Goal: Task Accomplishment & Management: Manage account settings

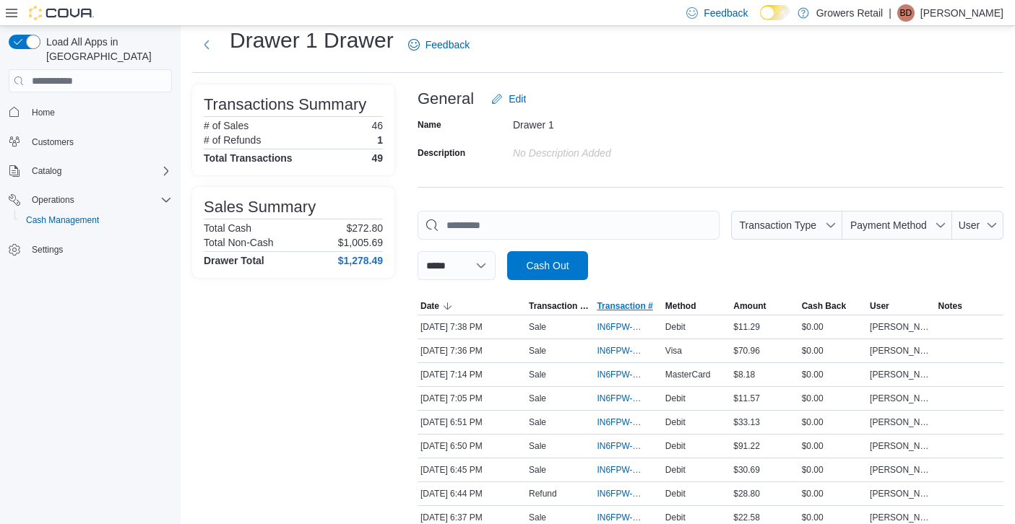
scroll to position [51, 0]
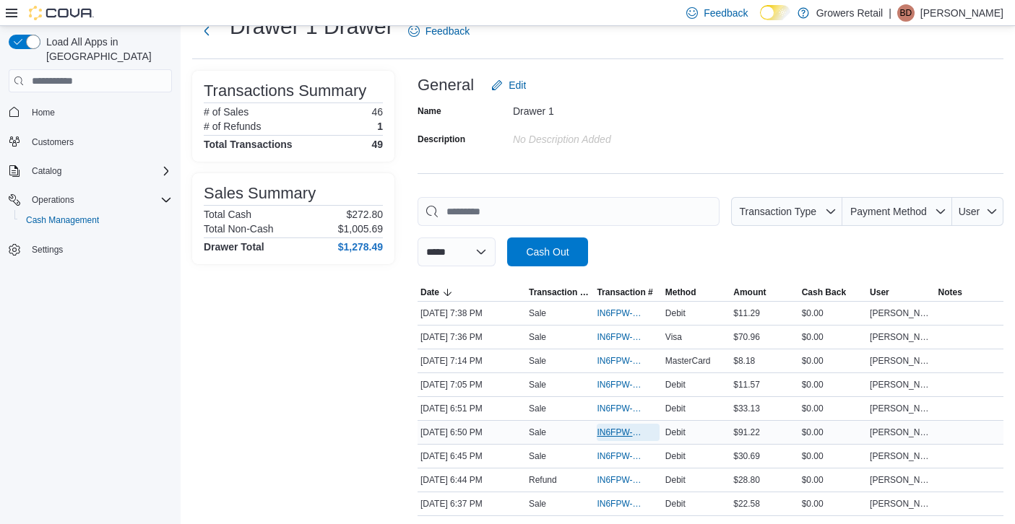
click at [621, 429] on span "IN6FPW-1996026" at bounding box center [621, 433] width 48 height 12
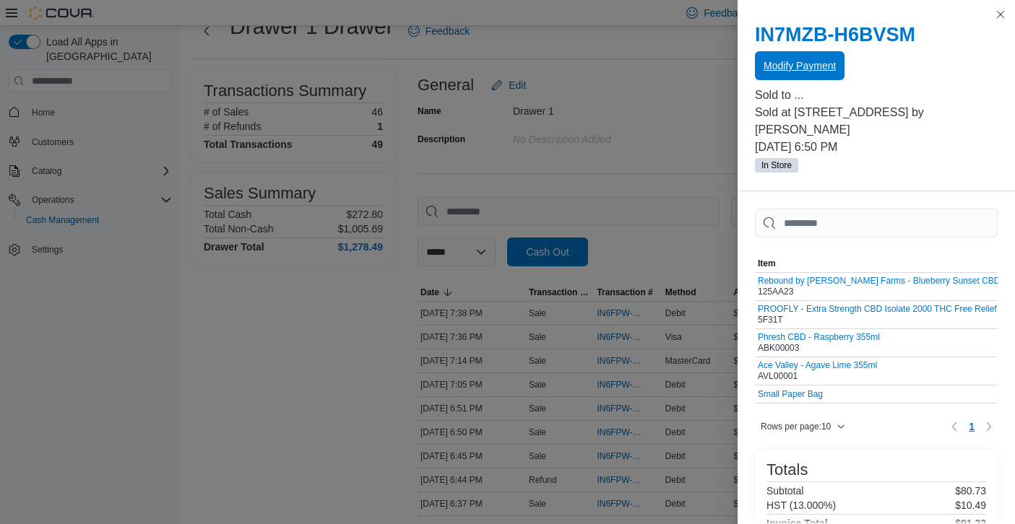
click at [811, 66] on span "Modify Payment" at bounding box center [799, 66] width 72 height 14
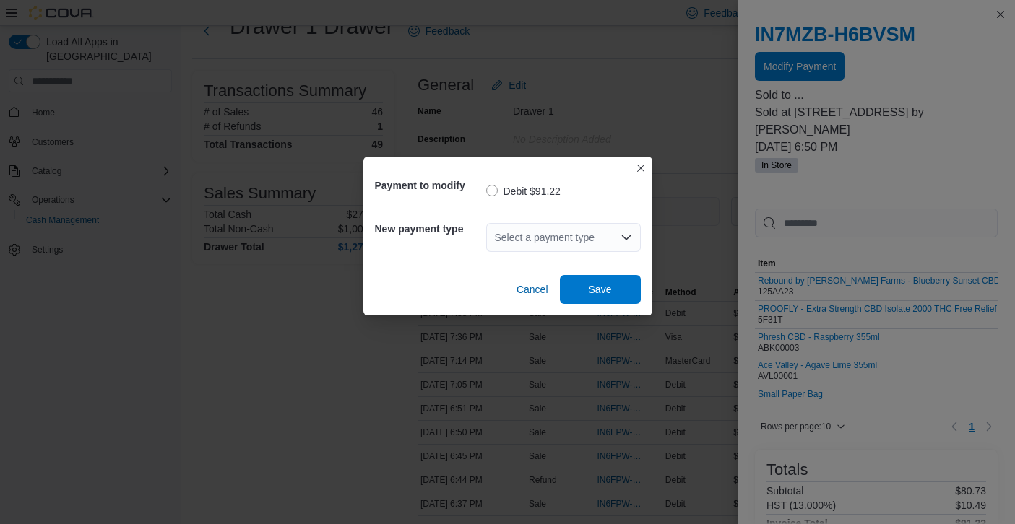
click at [598, 235] on div "Select a payment type" at bounding box center [563, 237] width 155 height 29
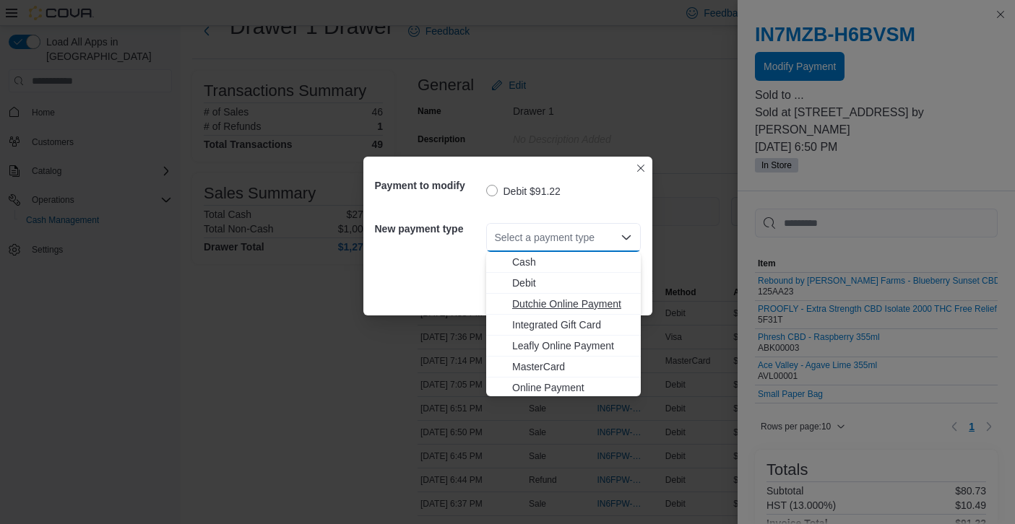
scroll to position [23, 0]
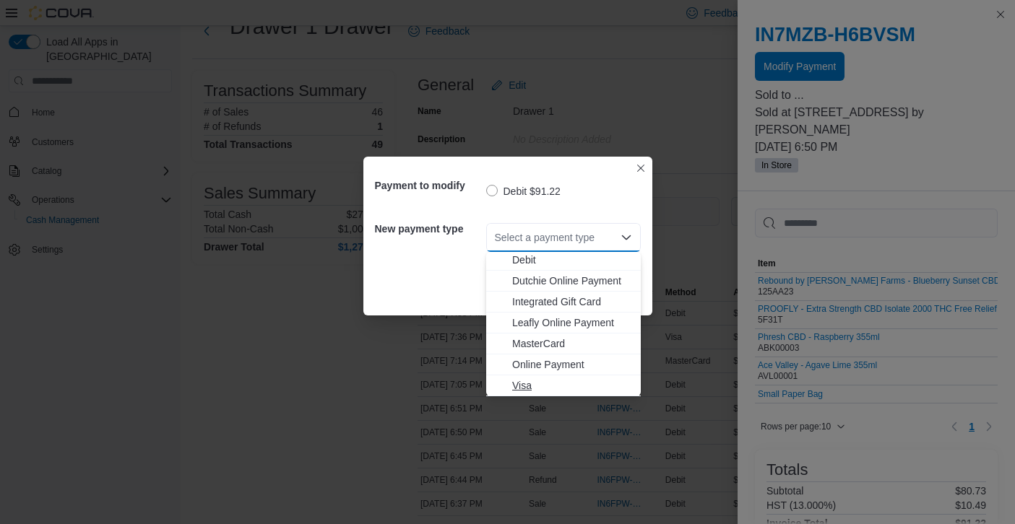
click at [514, 384] on span "Visa" at bounding box center [572, 385] width 120 height 14
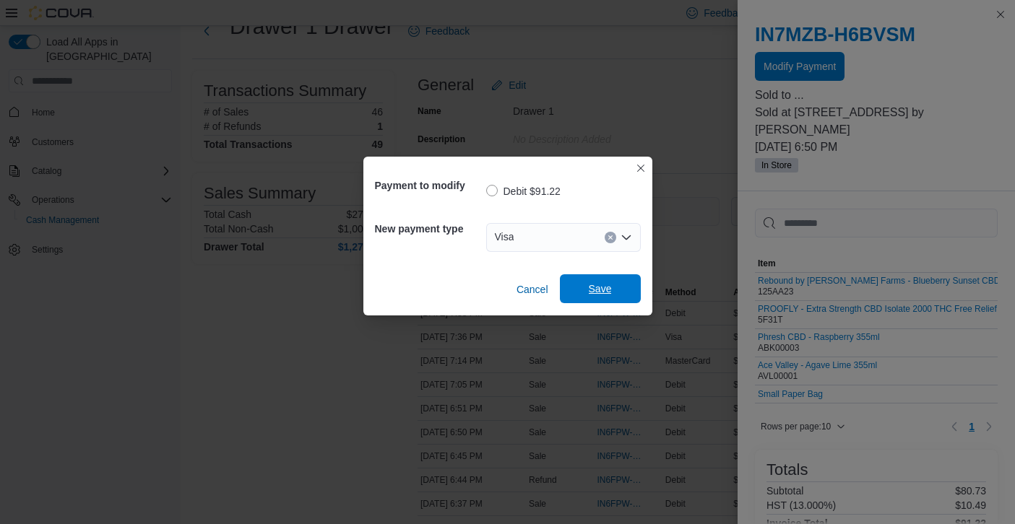
click at [612, 282] on span "Save" at bounding box center [600, 288] width 64 height 29
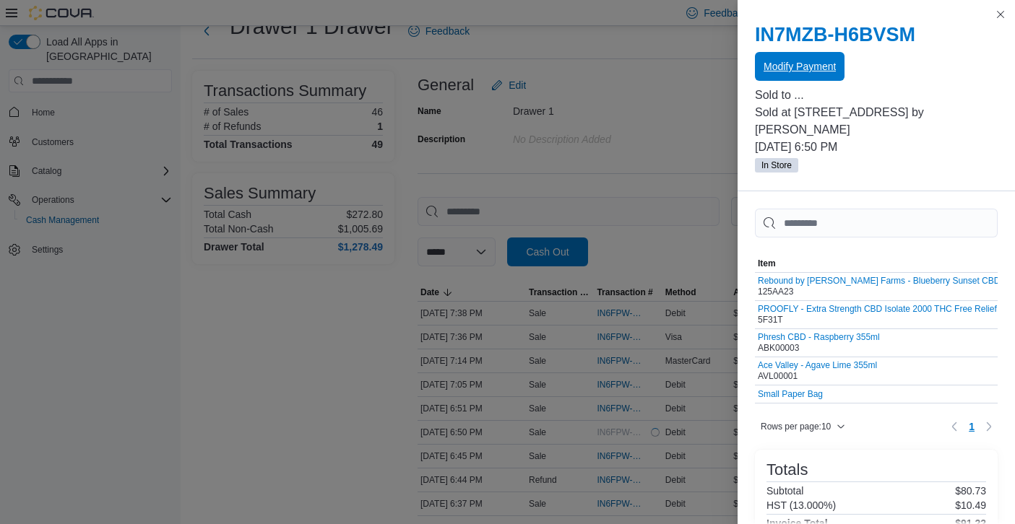
scroll to position [0, 0]
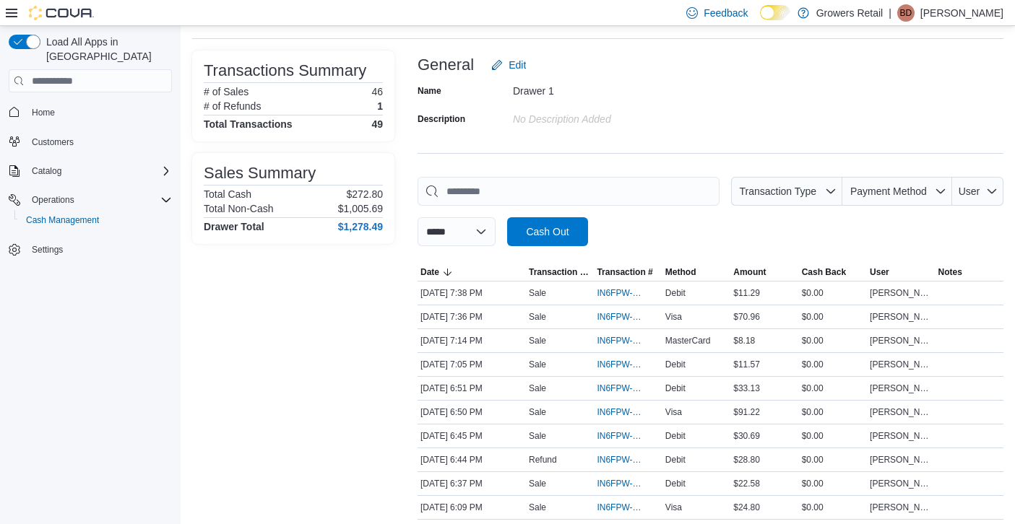
scroll to position [73, 0]
